Goal: Information Seeking & Learning: Learn about a topic

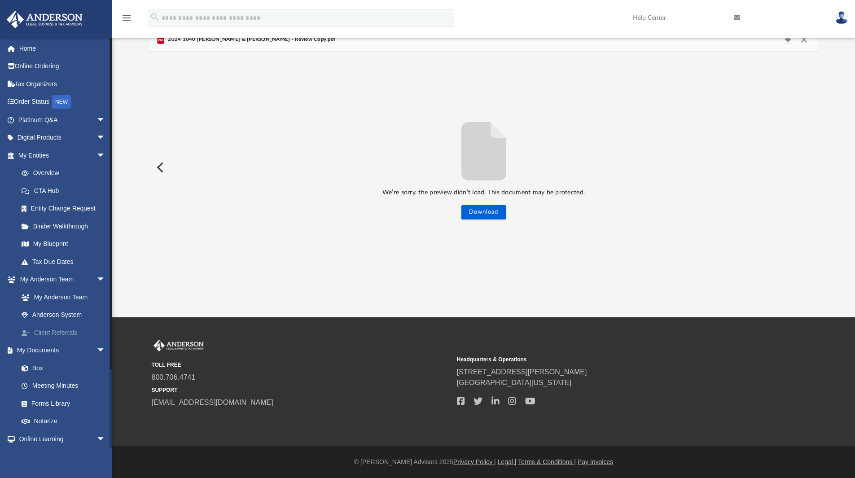
scroll to position [198, 662]
click at [48, 370] on link "Box" at bounding box center [66, 368] width 106 height 18
click at [35, 368] on link "Box" at bounding box center [66, 368] width 106 height 18
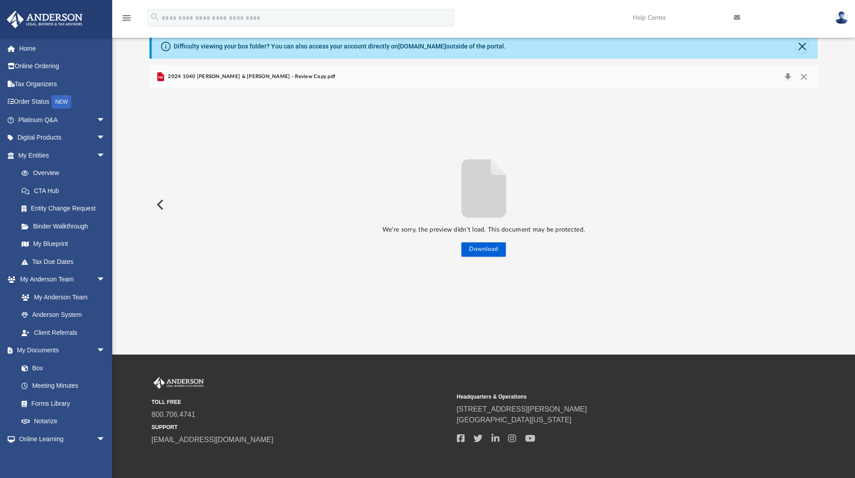
scroll to position [0, 0]
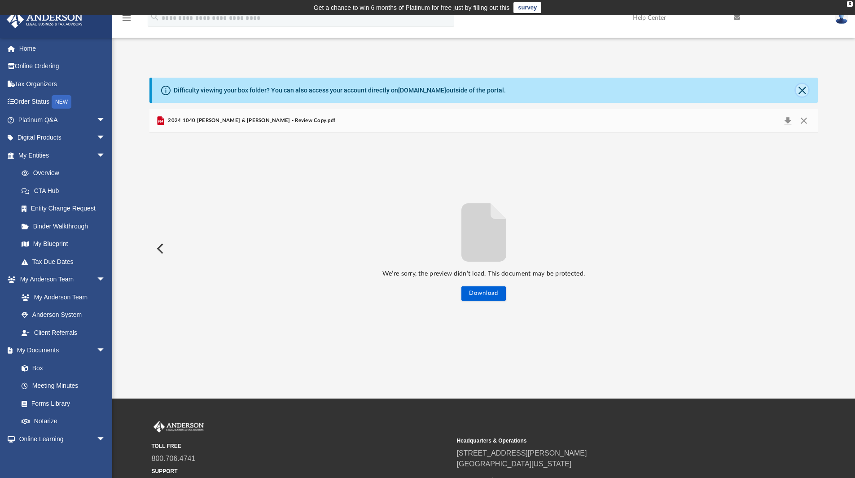
click at [804, 89] on button "Close" at bounding box center [802, 90] width 13 height 13
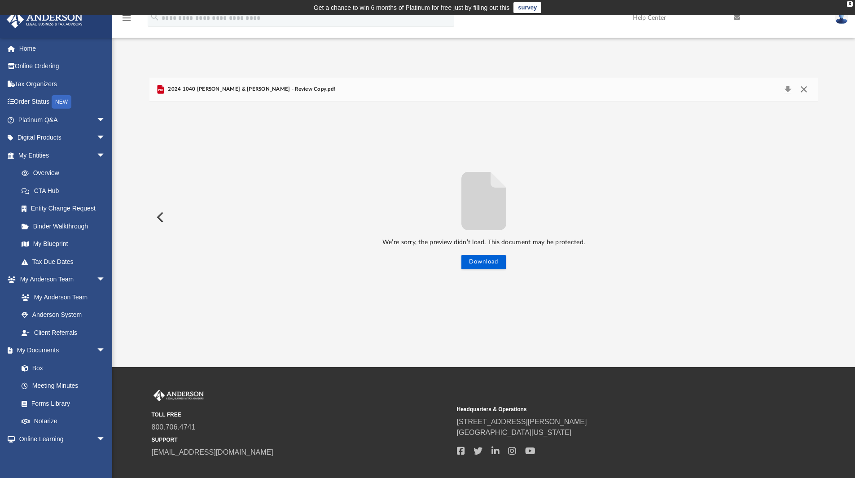
click at [807, 91] on button "Close" at bounding box center [804, 89] width 16 height 13
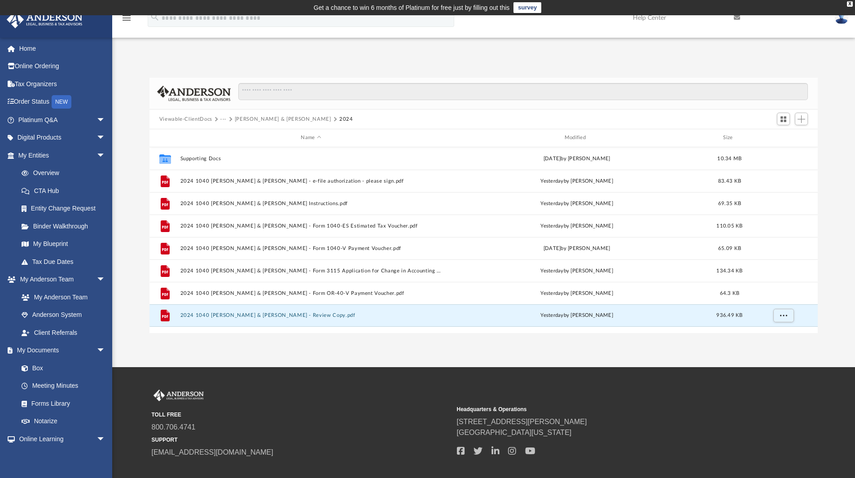
click at [193, 115] on button "Viewable-ClientDocs" at bounding box center [185, 119] width 53 height 8
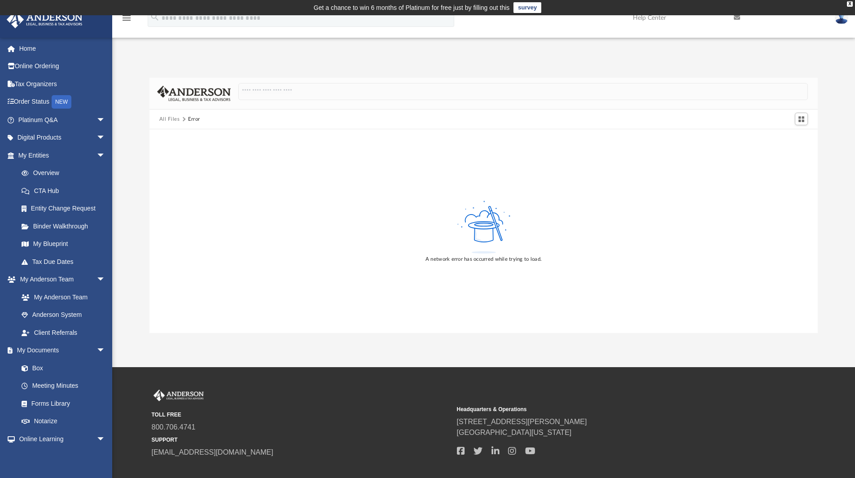
click at [166, 122] on button "All Files" at bounding box center [169, 119] width 21 height 8
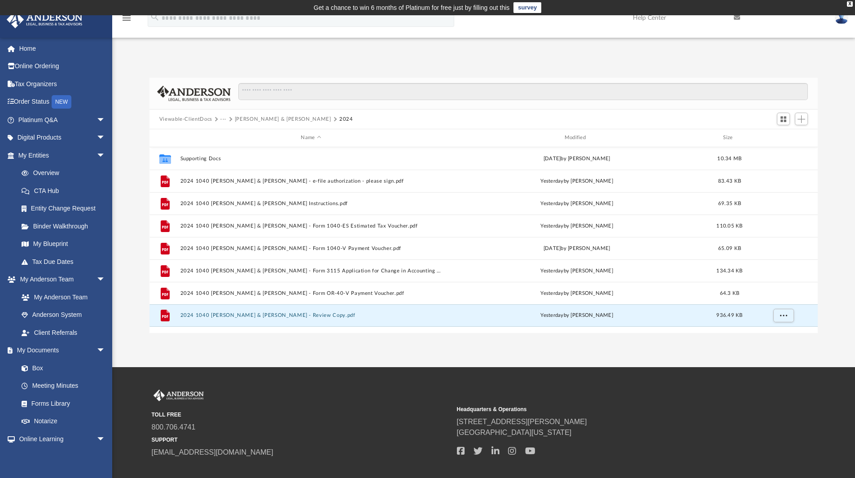
scroll to position [198, 662]
click at [97, 123] on span "arrow_drop_down" at bounding box center [106, 120] width 18 height 18
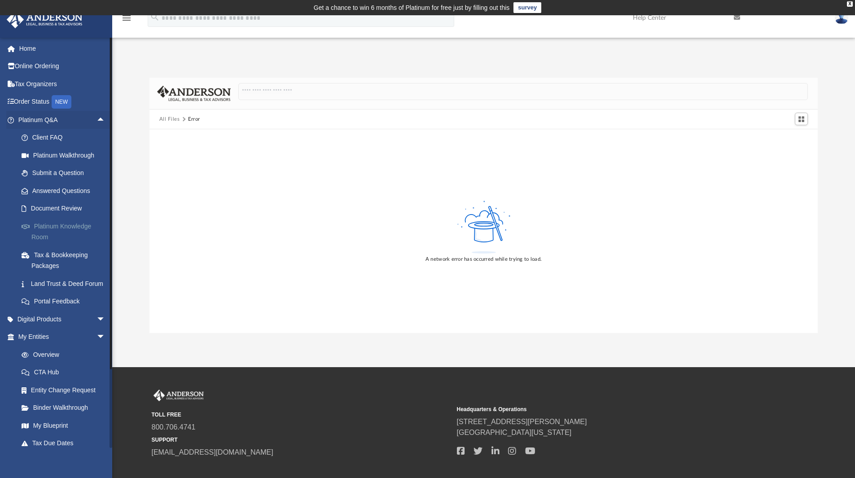
click at [70, 229] on link "Platinum Knowledge Room" at bounding box center [66, 231] width 106 height 29
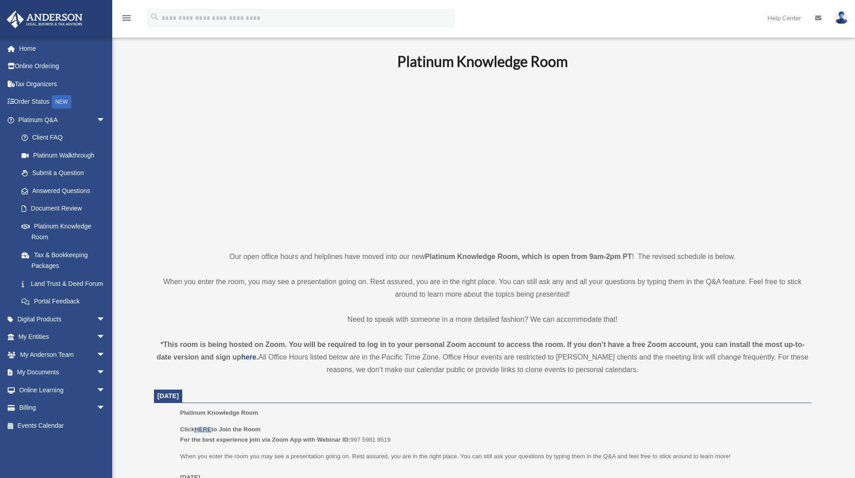
scroll to position [45, 0]
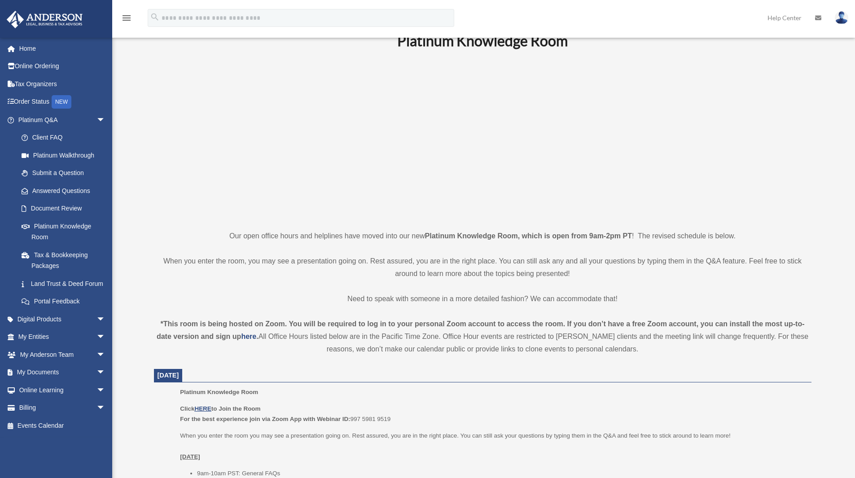
click at [203, 405] on p "Click HERE to Join the Room For the best experience join via Zoom App with Webi…" at bounding box center [492, 414] width 625 height 21
click at [203, 407] on u "HERE" at bounding box center [202, 408] width 17 height 7
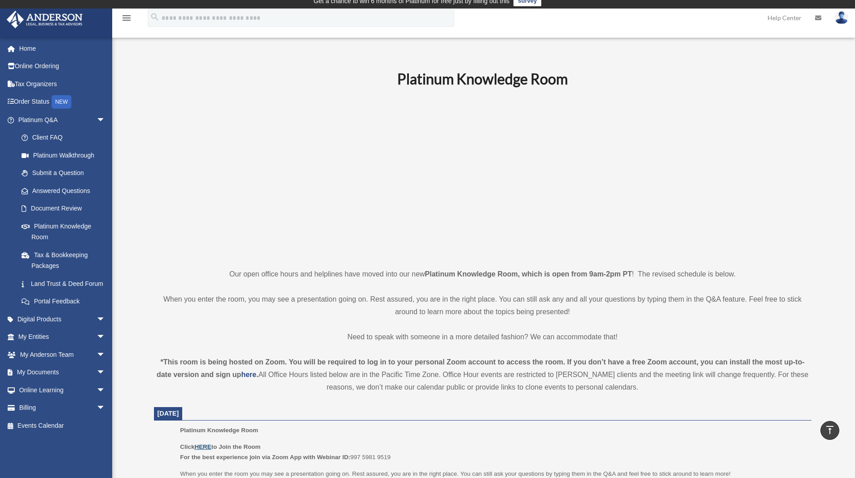
scroll to position [180, 0]
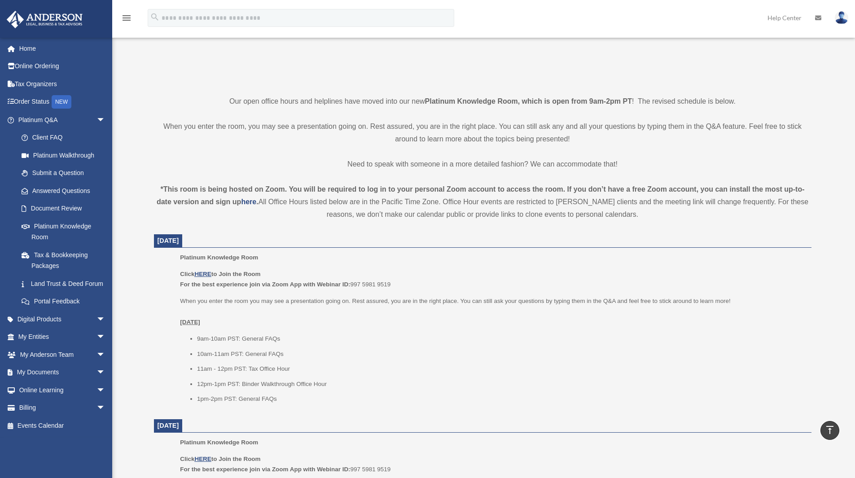
click at [188, 273] on b "Click HERE to Join the Room" at bounding box center [220, 274] width 80 height 7
click at [201, 273] on u "HERE" at bounding box center [202, 274] width 17 height 7
click at [97, 380] on span "arrow_drop_down" at bounding box center [106, 373] width 18 height 18
click at [40, 399] on link "Box" at bounding box center [66, 390] width 106 height 18
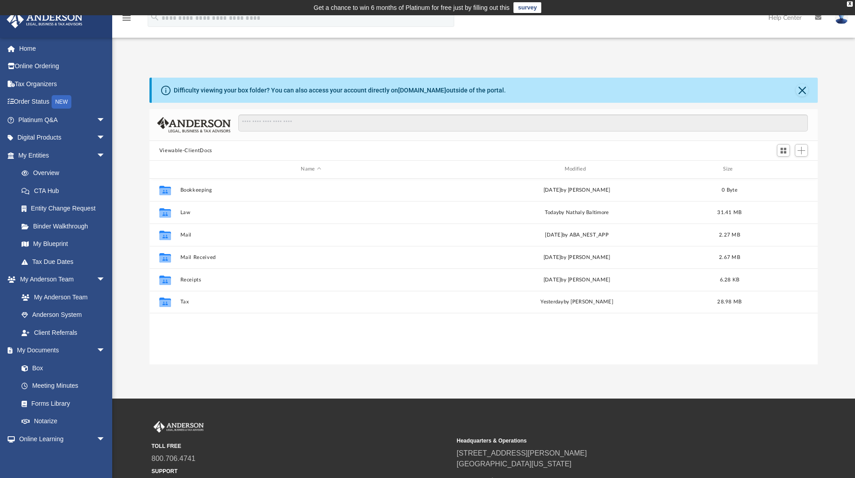
scroll to position [198, 662]
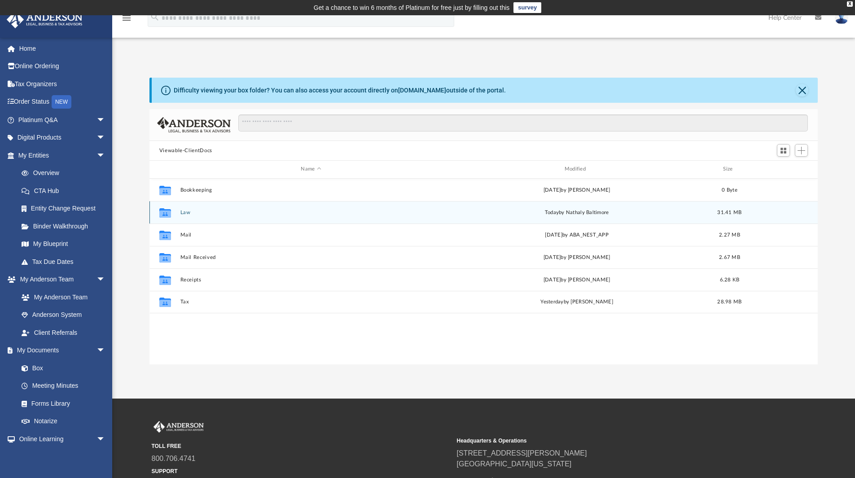
click at [185, 219] on div "Collaborated Folder Law today by Nathaly Baltimore 31.41 MB" at bounding box center [484, 212] width 669 height 22
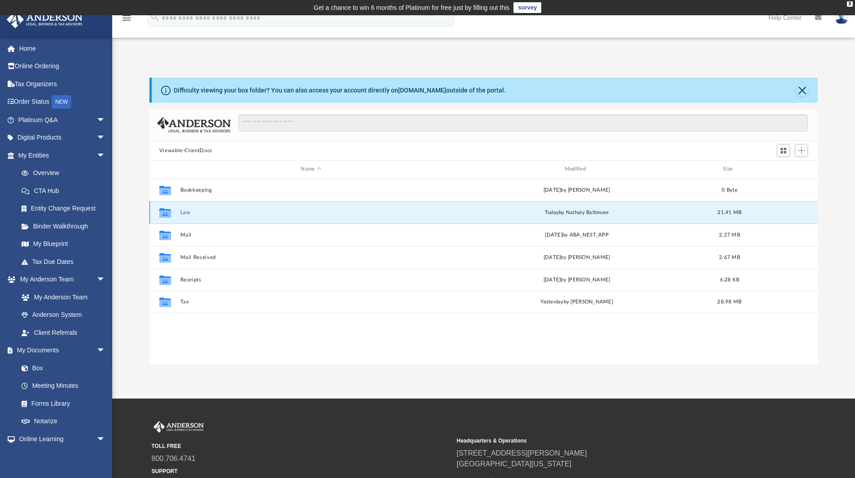
click at [187, 215] on button "Law" at bounding box center [311, 213] width 262 height 6
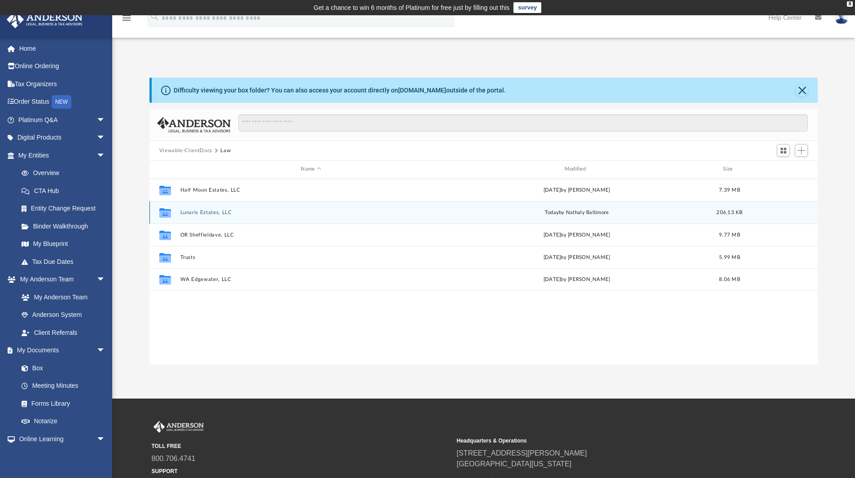
click at [187, 213] on button "Lunaris Estates, LLC" at bounding box center [311, 213] width 262 height 6
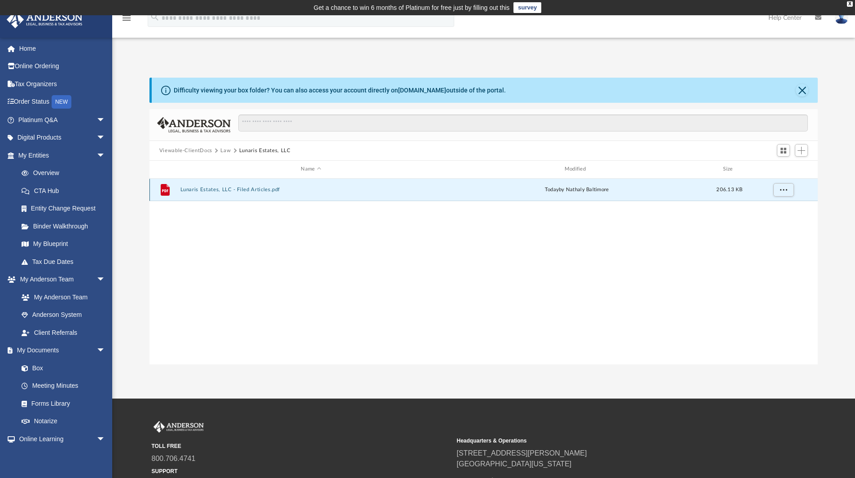
click at [225, 187] on button "Lunaris Estates, LLC - Filed Articles.pdf" at bounding box center [311, 190] width 262 height 6
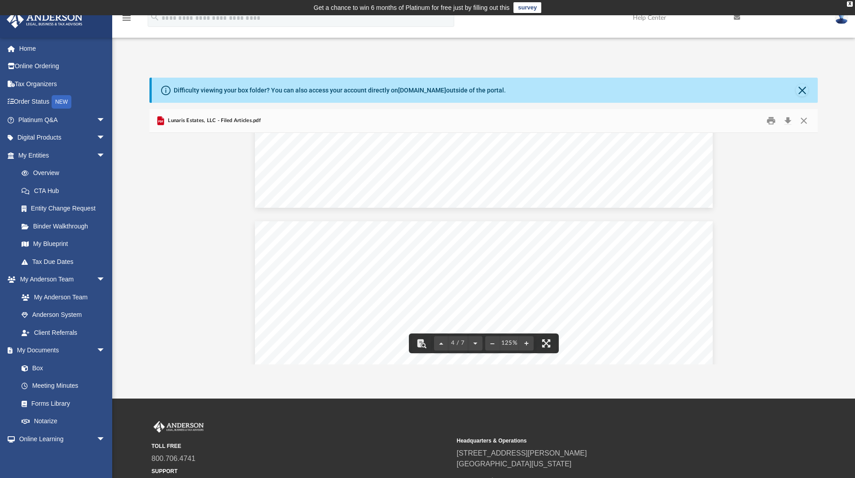
scroll to position [2170, 0]
click at [784, 122] on button "Download" at bounding box center [788, 121] width 16 height 14
click at [806, 90] on button "Close" at bounding box center [802, 90] width 13 height 13
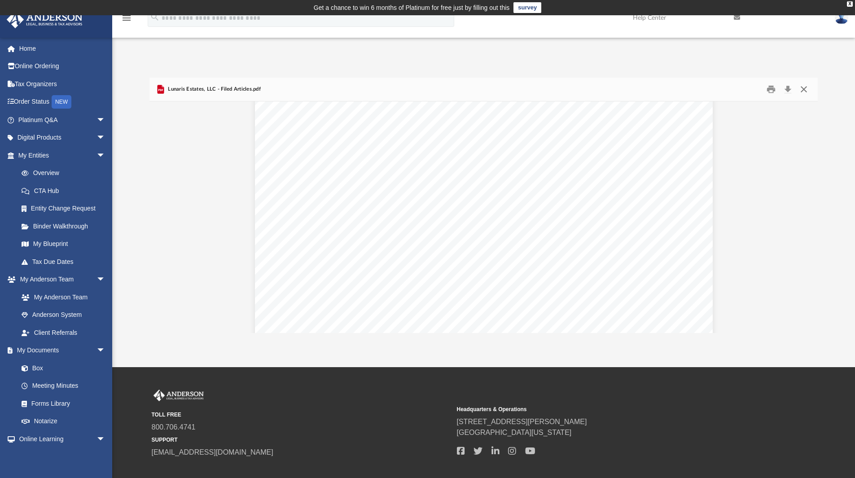
click at [805, 90] on button "Close" at bounding box center [804, 90] width 16 height 14
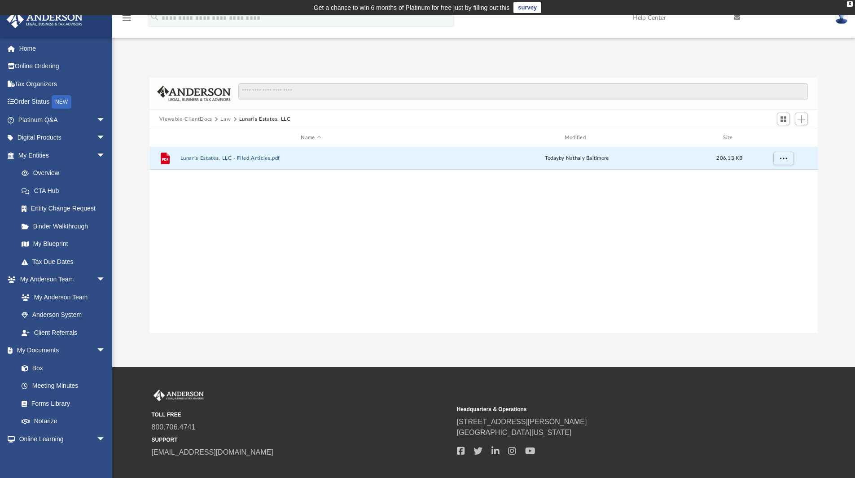
click at [229, 118] on button "Law" at bounding box center [225, 119] width 10 height 8
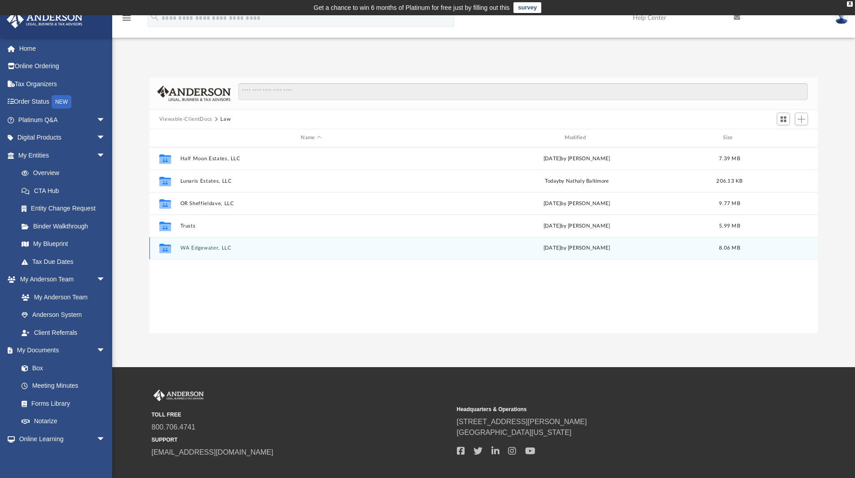
click at [193, 251] on button "WA Edgewater, LLC" at bounding box center [311, 248] width 262 height 6
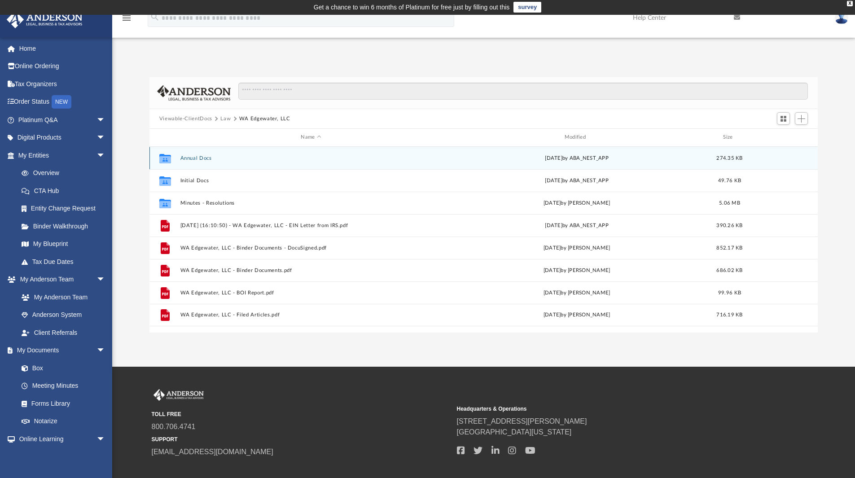
scroll to position [0, 0]
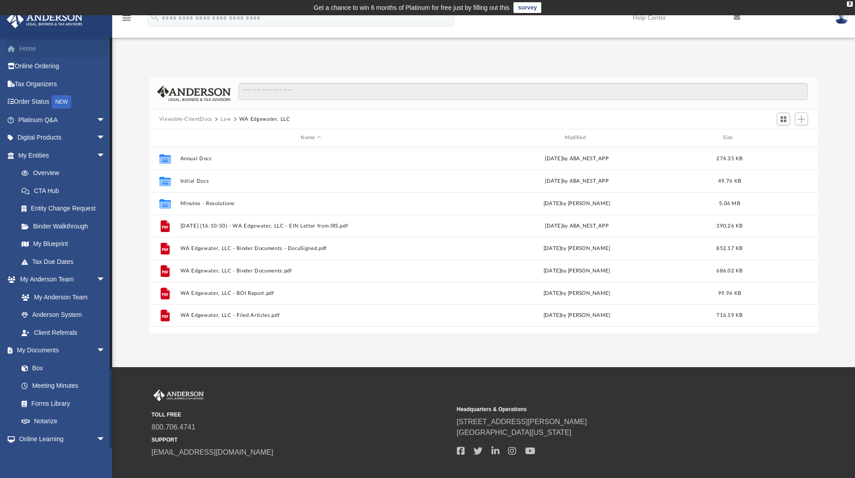
click at [43, 44] on link "Home" at bounding box center [62, 49] width 113 height 18
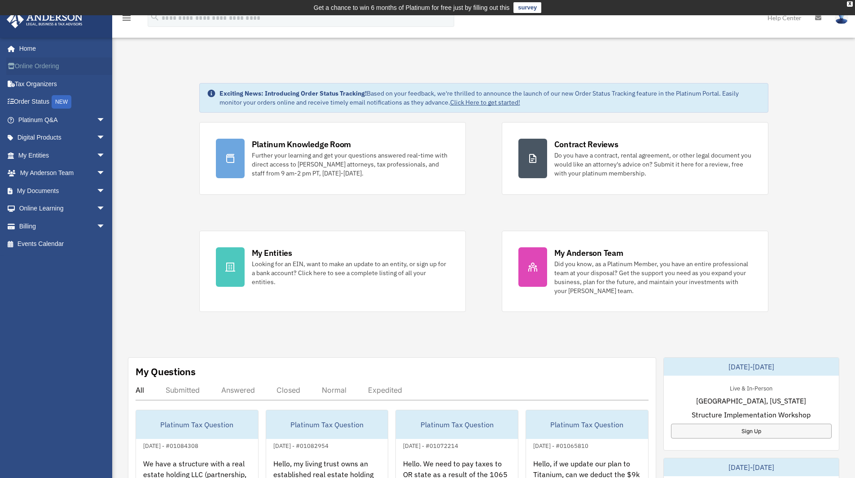
click at [87, 68] on link "Online Ordering" at bounding box center [62, 66] width 113 height 18
click at [58, 241] on link "Events Calendar" at bounding box center [62, 244] width 113 height 18
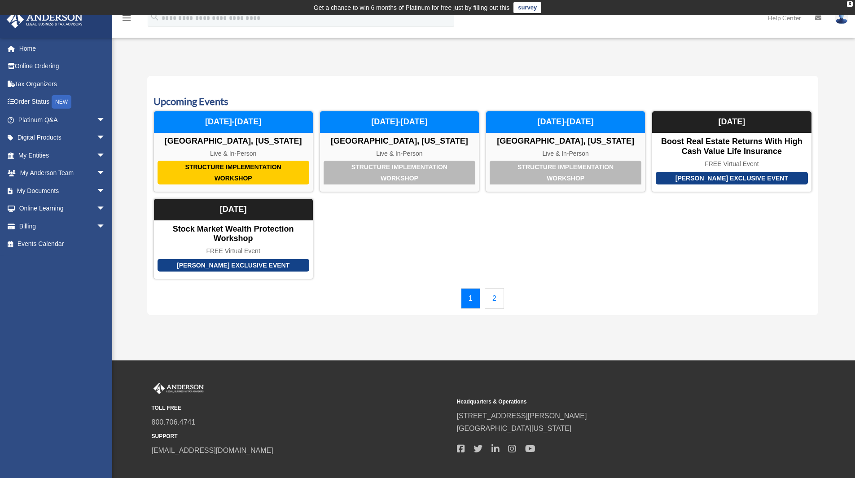
click at [496, 294] on link "2" at bounding box center [494, 298] width 19 height 21
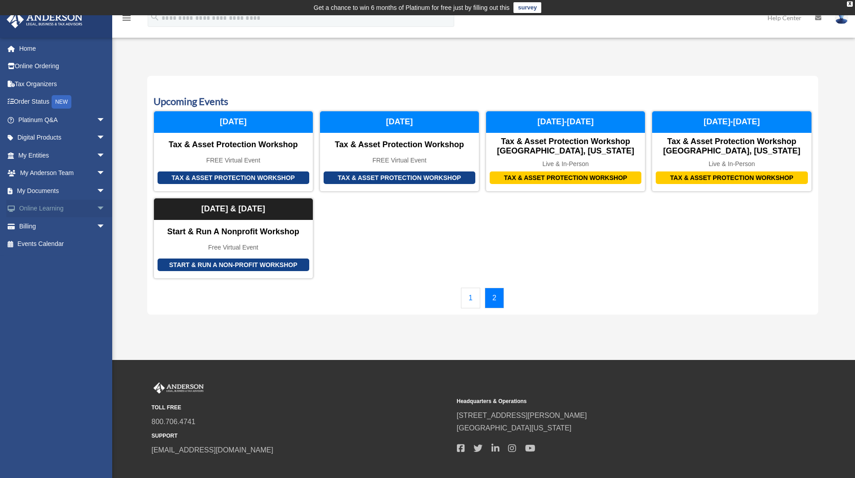
click at [76, 210] on link "Online Learning arrow_drop_down" at bounding box center [62, 209] width 113 height 18
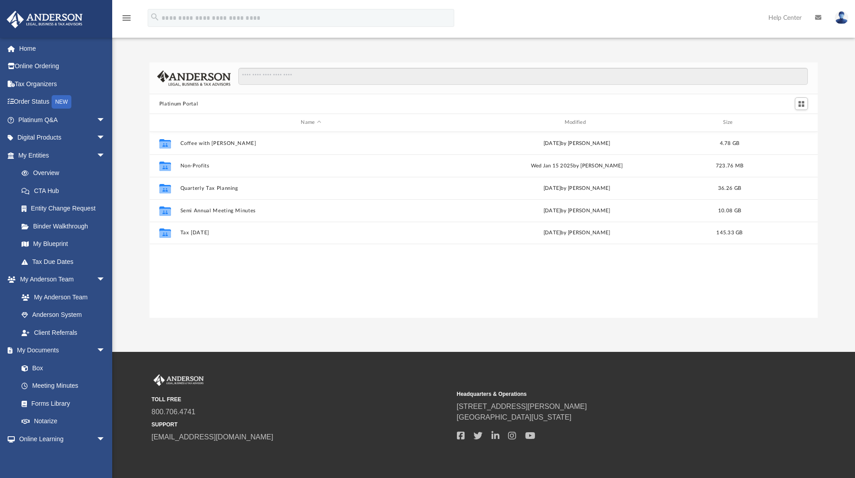
scroll to position [198, 662]
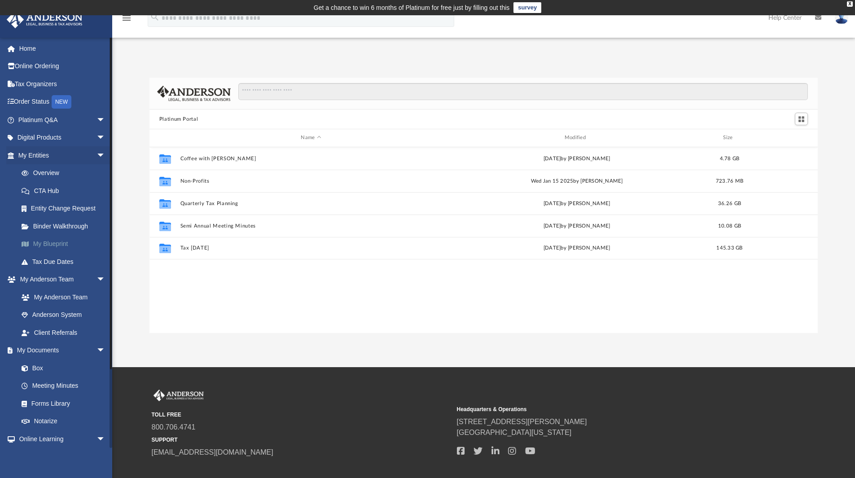
click at [62, 244] on link "My Blueprint" at bounding box center [66, 244] width 106 height 18
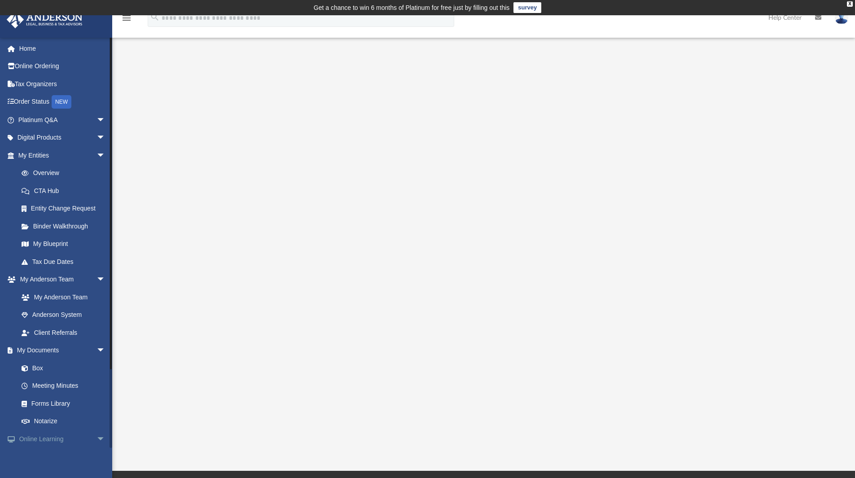
click at [97, 437] on span "arrow_drop_down" at bounding box center [106, 439] width 18 height 18
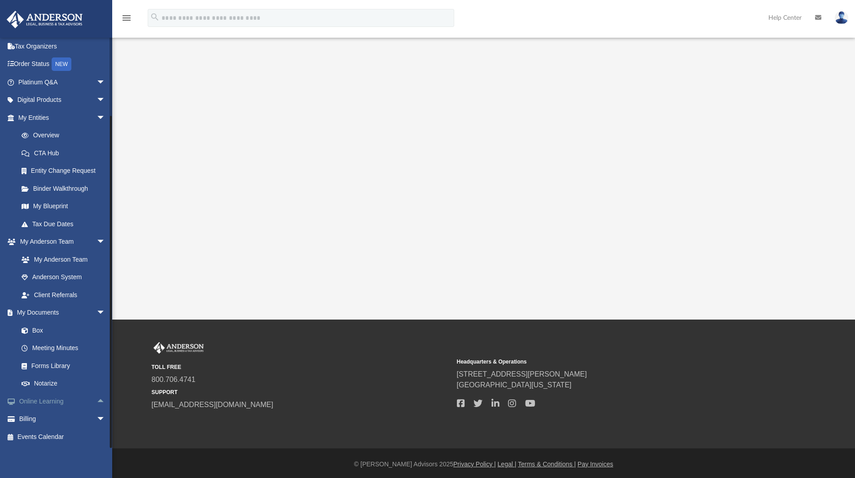
scroll to position [154, 0]
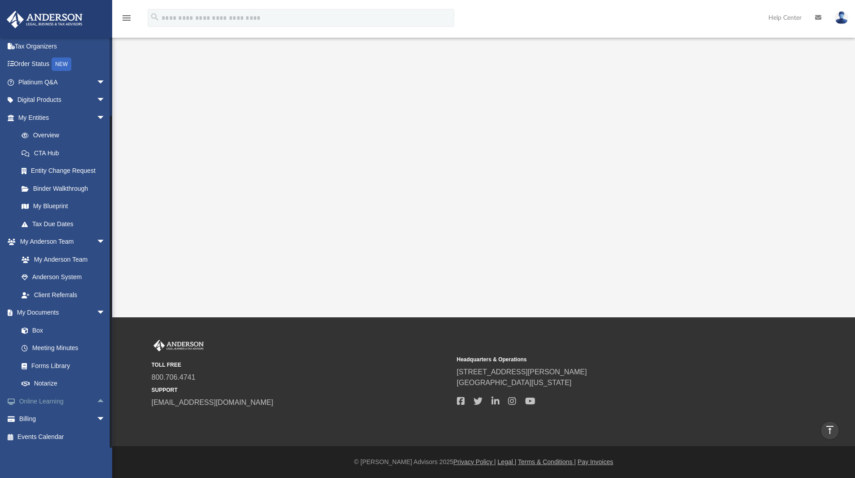
click at [50, 396] on link "Online Learning arrow_drop_up" at bounding box center [62, 401] width 113 height 18
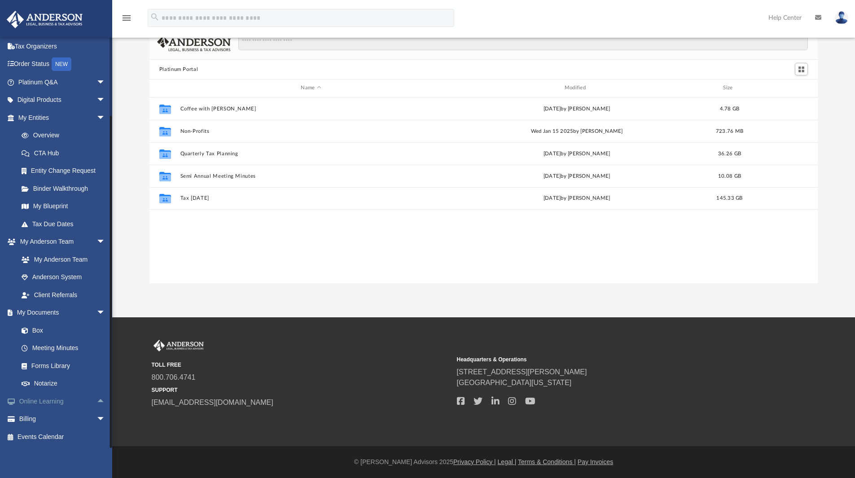
scroll to position [198, 662]
click at [97, 317] on span "arrow_drop_down" at bounding box center [106, 313] width 18 height 18
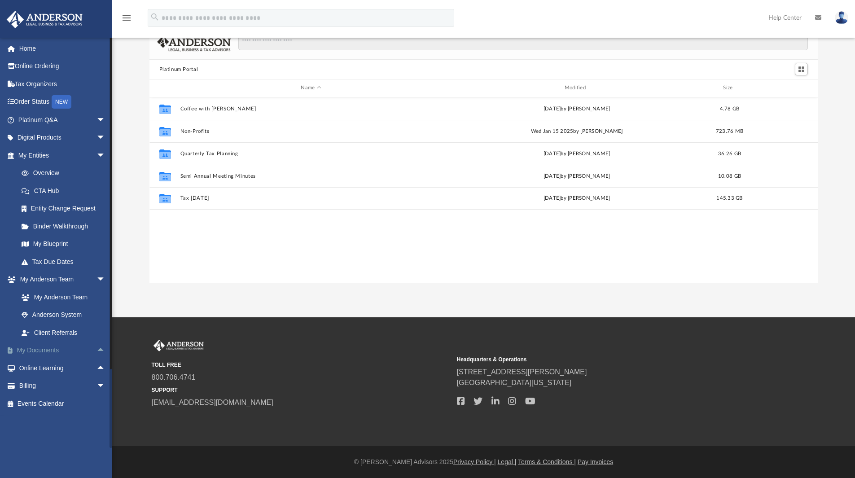
scroll to position [0, 0]
click at [97, 280] on span "arrow_drop_down" at bounding box center [106, 280] width 18 height 18
click at [41, 357] on link "Events Calendar" at bounding box center [62, 351] width 113 height 18
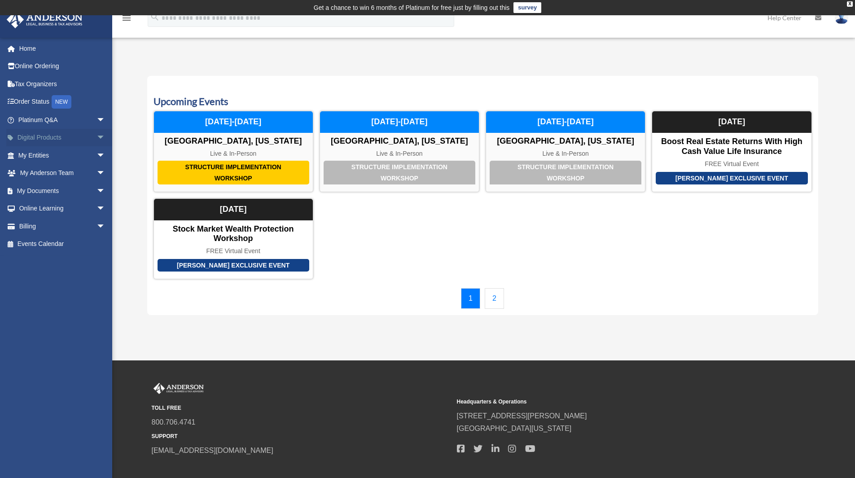
click at [97, 137] on span "arrow_drop_down" at bounding box center [106, 138] width 18 height 18
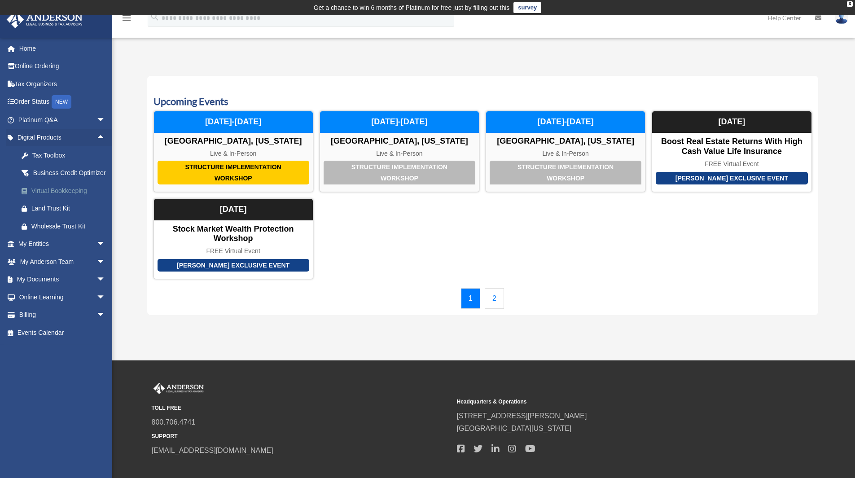
click at [68, 197] on div "Virtual Bookkeeping" at bounding box center [69, 190] width 76 height 11
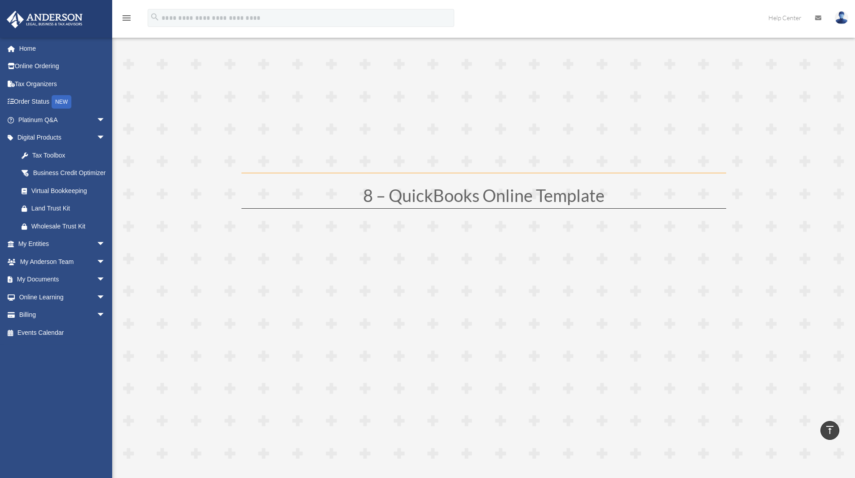
scroll to position [2065, 0]
